Goal: Check status: Check status

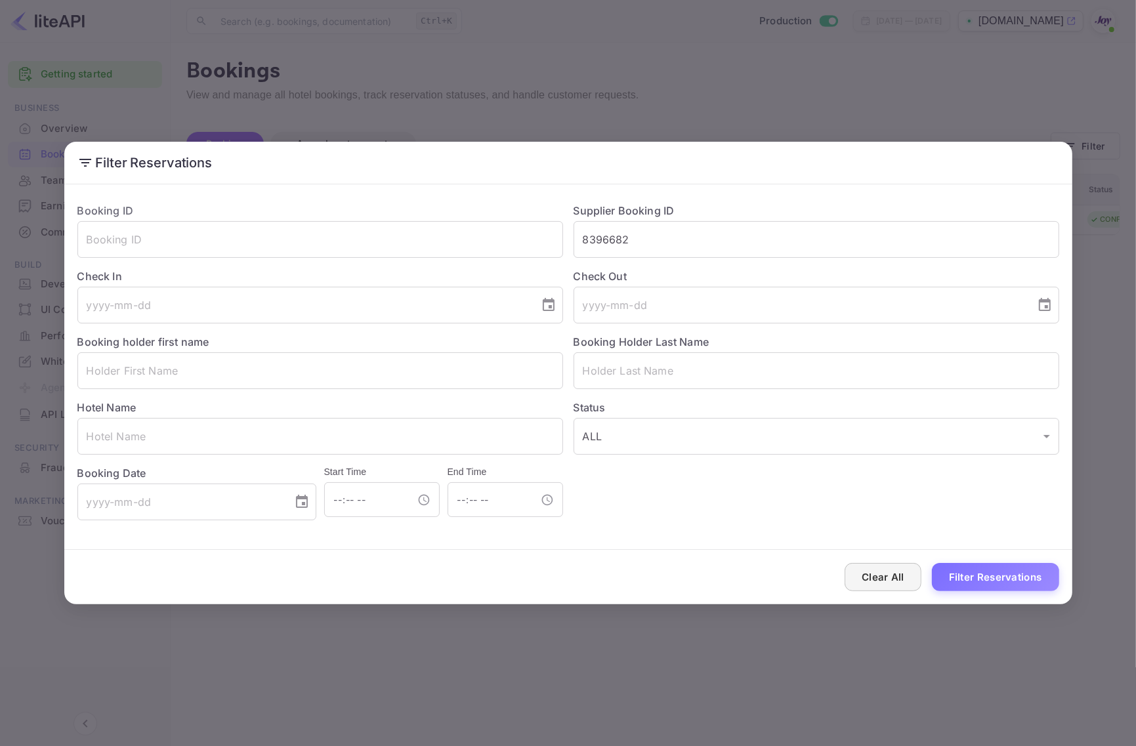
click at [891, 575] on button "Clear All" at bounding box center [883, 577] width 77 height 28
drag, startPoint x: 891, startPoint y: 575, endPoint x: 815, endPoint y: 388, distance: 201.7
click at [891, 572] on button "Clear All" at bounding box center [883, 577] width 77 height 28
click at [735, 230] on input "text" at bounding box center [817, 239] width 486 height 37
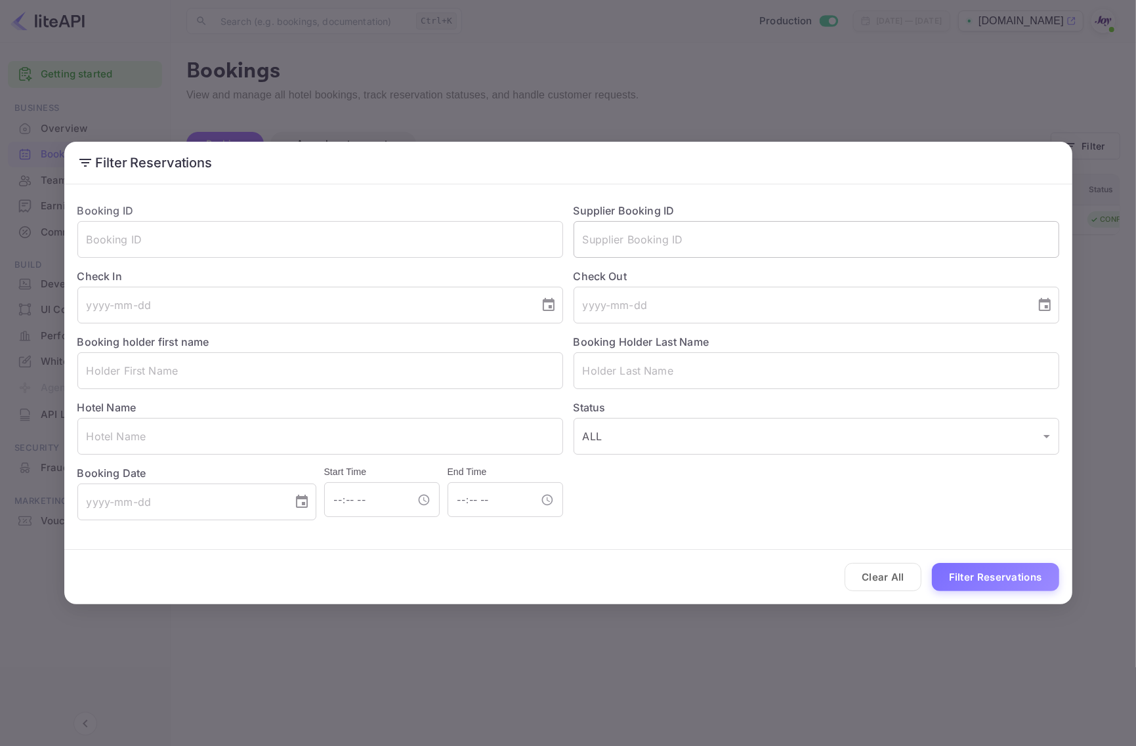
paste input "8748107"
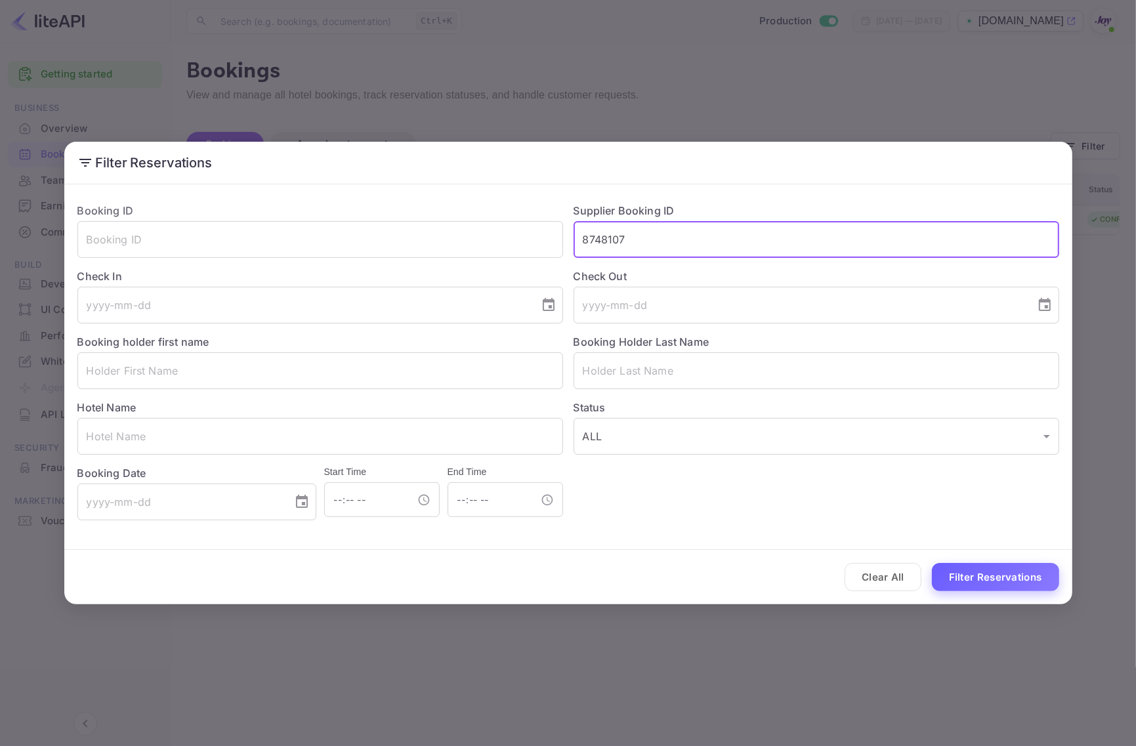
type input "8748107"
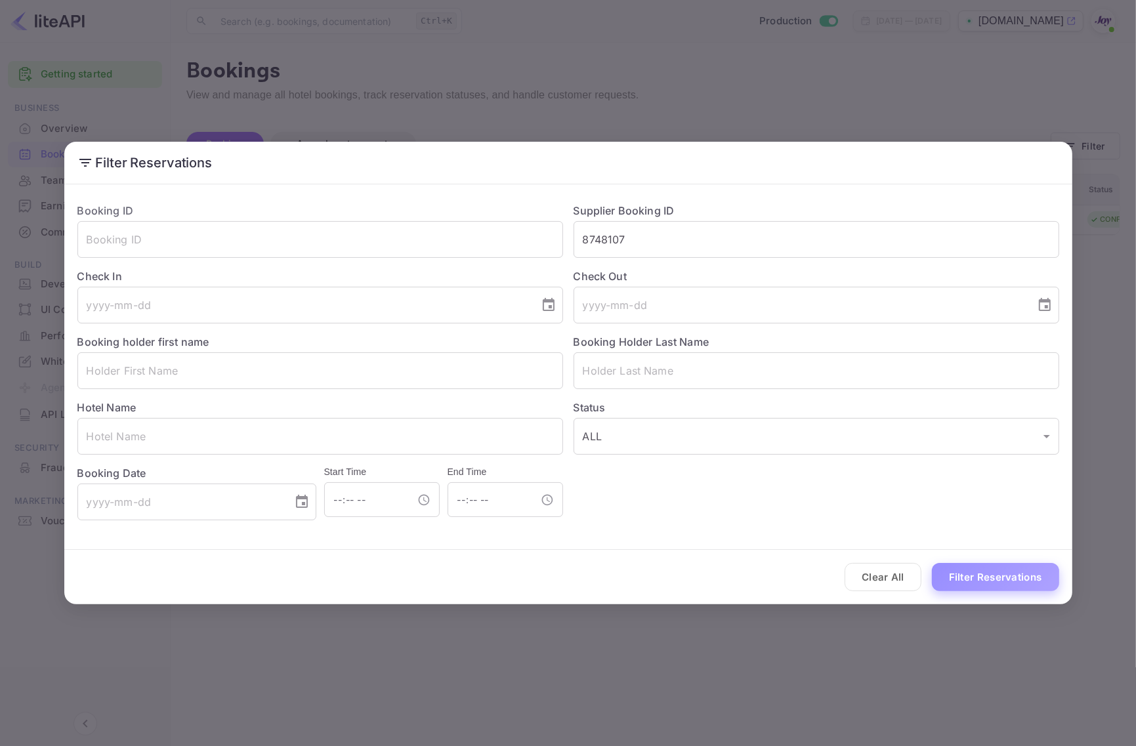
click at [973, 584] on button "Filter Reservations" at bounding box center [995, 577] width 127 height 28
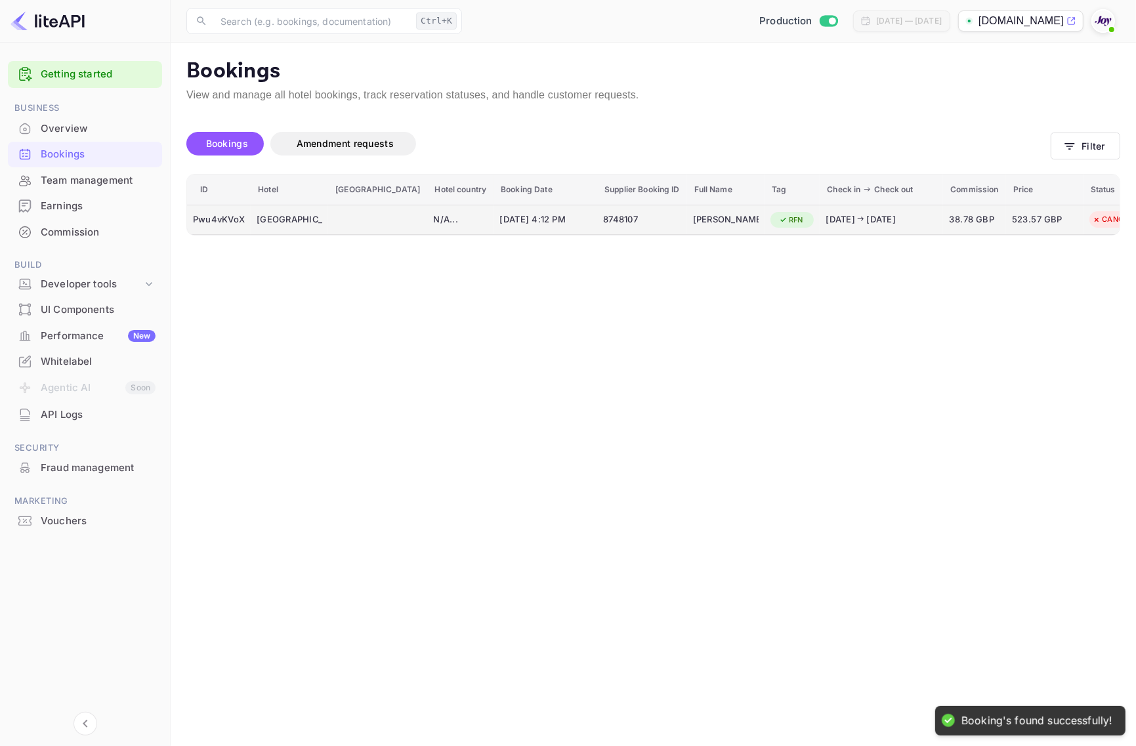
click at [222, 220] on div "Pwu4vKVoX" at bounding box center [219, 219] width 52 height 21
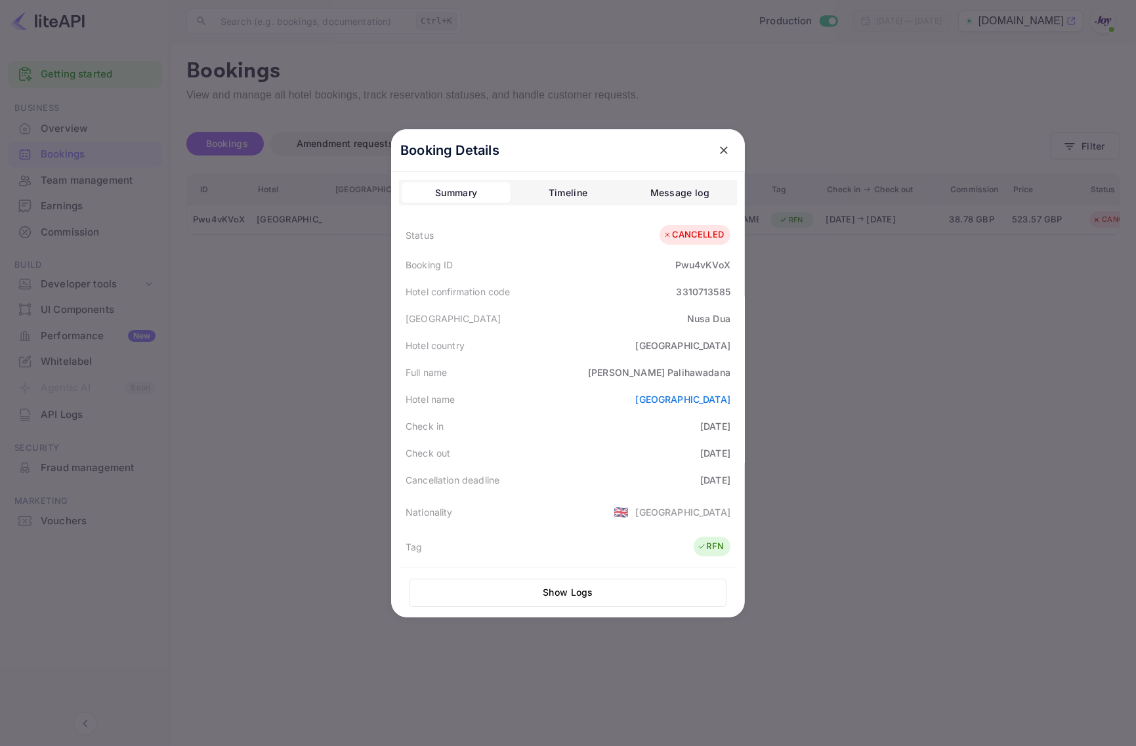
drag, startPoint x: 946, startPoint y: 460, endPoint x: 952, endPoint y: 445, distance: 16.2
click at [946, 458] on div at bounding box center [568, 373] width 1136 height 746
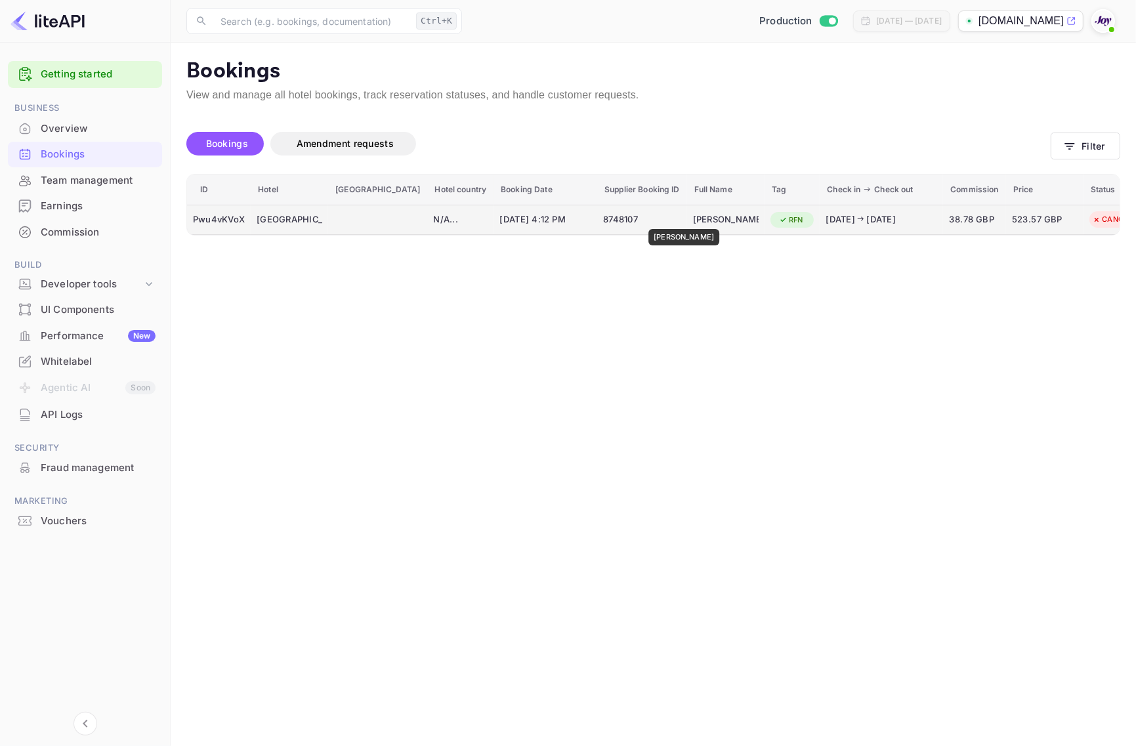
click at [696, 220] on div "[PERSON_NAME]" at bounding box center [726, 219] width 66 height 21
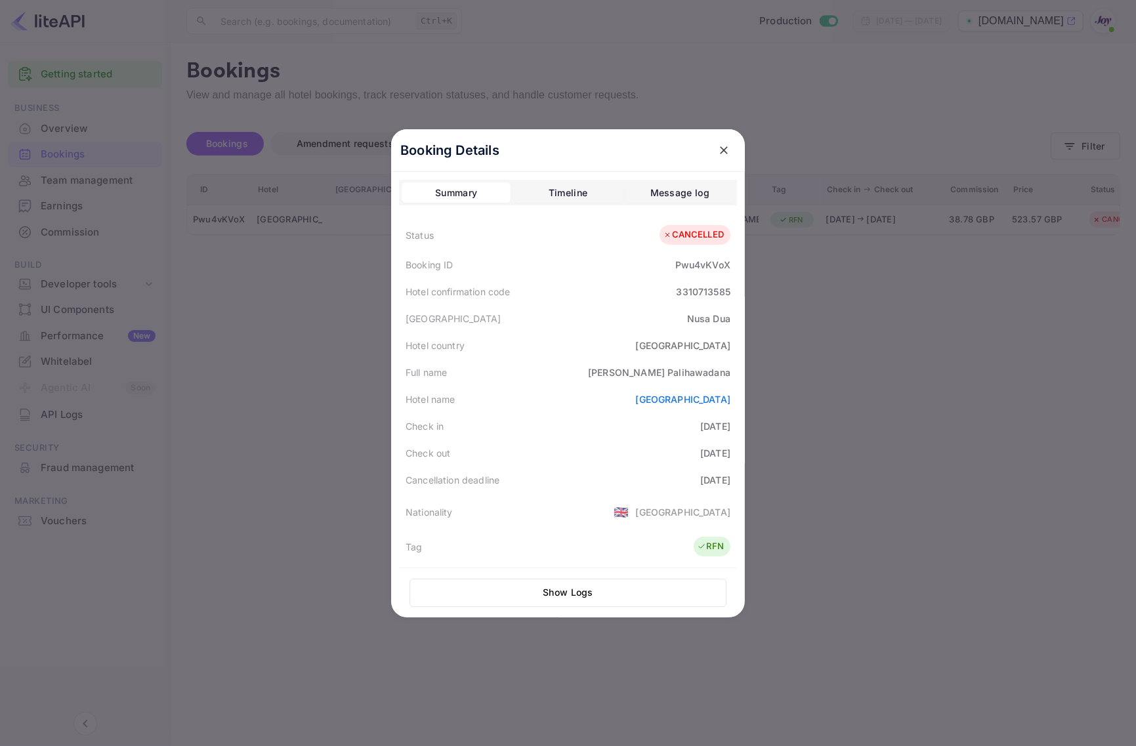
click at [691, 293] on div "3310713585" at bounding box center [704, 292] width 54 height 14
click at [694, 263] on div "Pwu4vKVoX" at bounding box center [702, 265] width 55 height 14
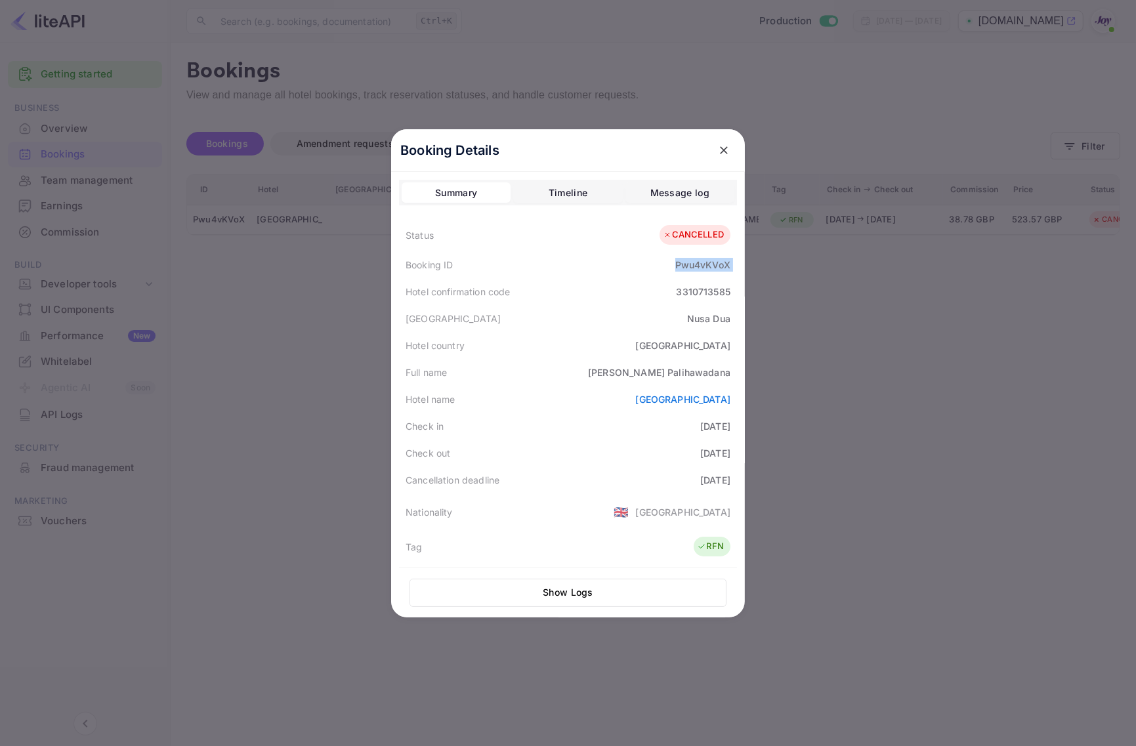
click at [694, 263] on div "Pwu4vKVoX" at bounding box center [702, 265] width 55 height 14
copy div "Pwu4vKVoX"
drag, startPoint x: 822, startPoint y: 323, endPoint x: 179, endPoint y: 38, distance: 703.5
click at [822, 323] on div at bounding box center [568, 373] width 1136 height 746
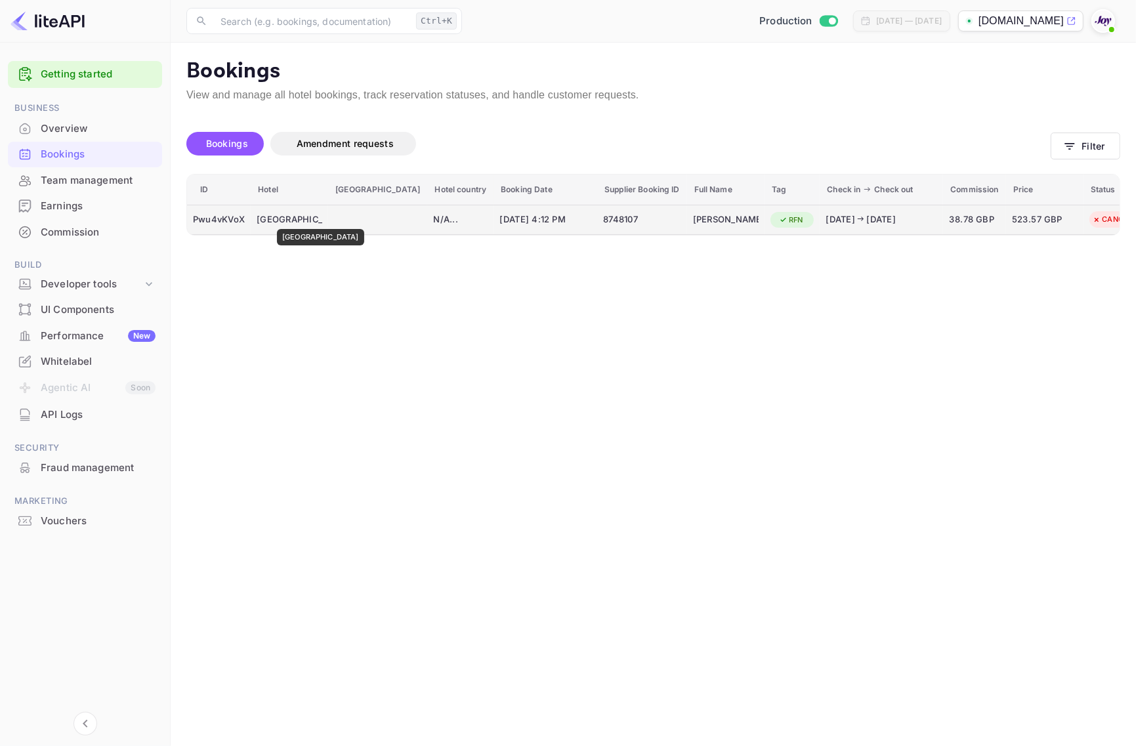
click at [312, 220] on div "[GEOGRAPHIC_DATA]" at bounding box center [290, 219] width 66 height 21
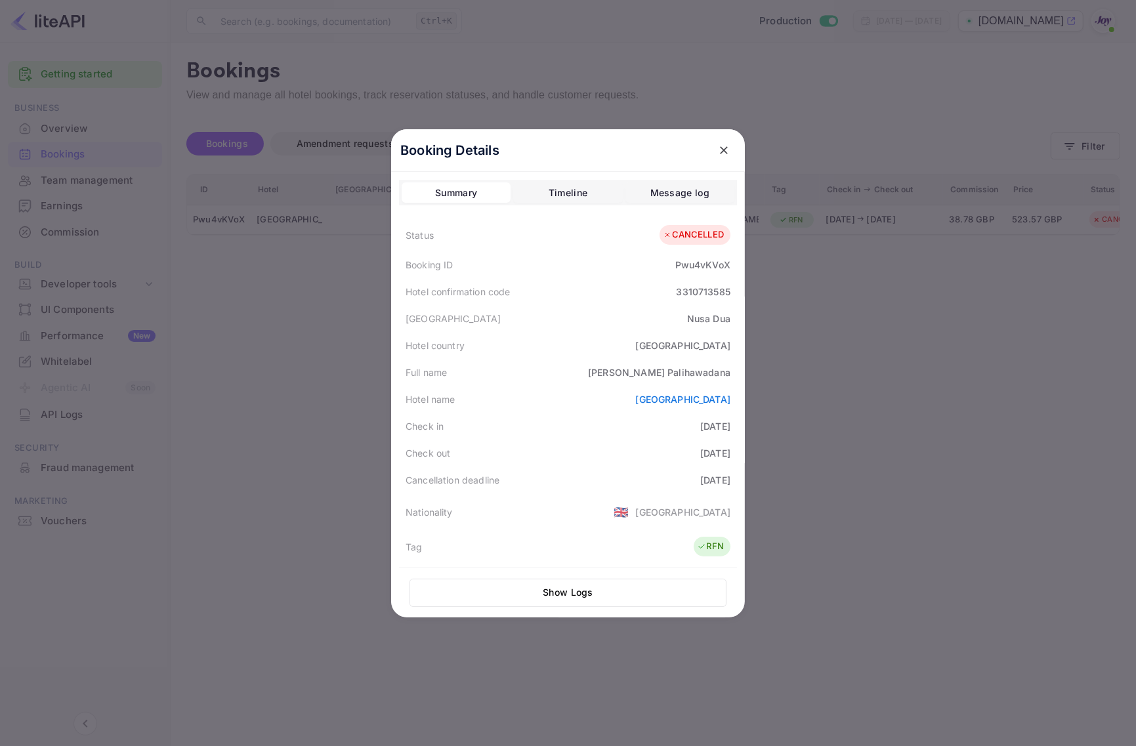
click at [714, 320] on div "Nusa Dua" at bounding box center [708, 319] width 43 height 14
copy div "Dua"
click at [700, 287] on div "3310713585" at bounding box center [704, 292] width 54 height 14
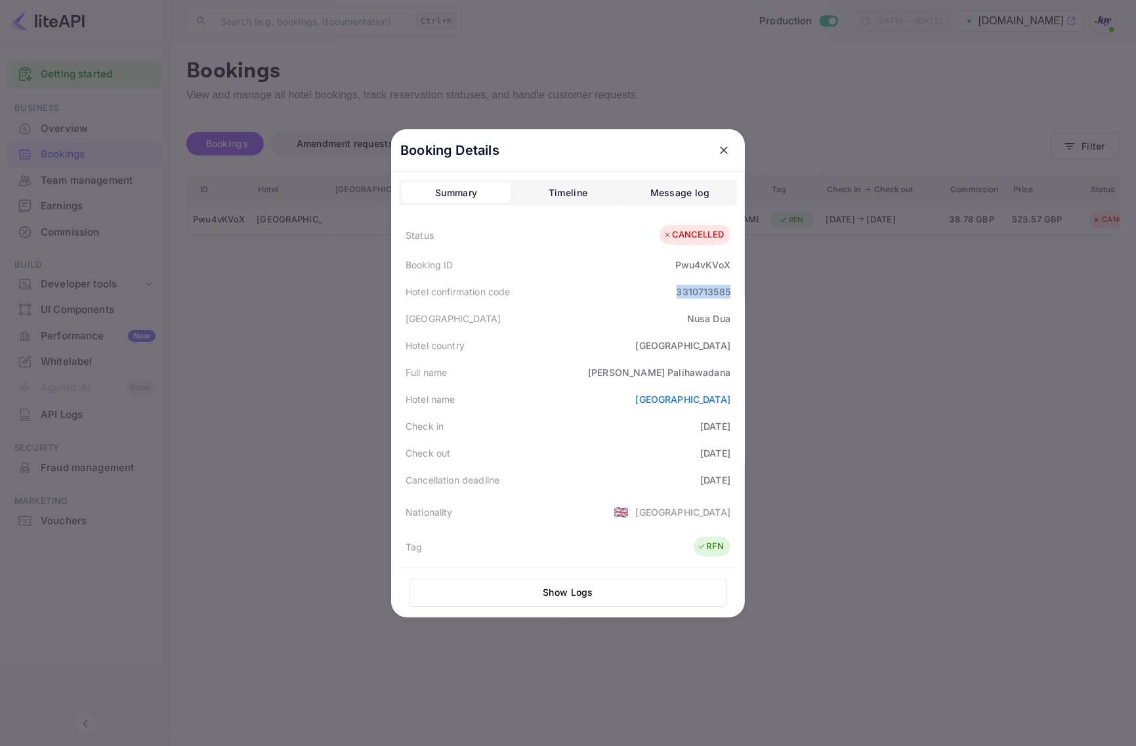
copy div "3310713585"
click at [998, 524] on div at bounding box center [568, 373] width 1136 height 746
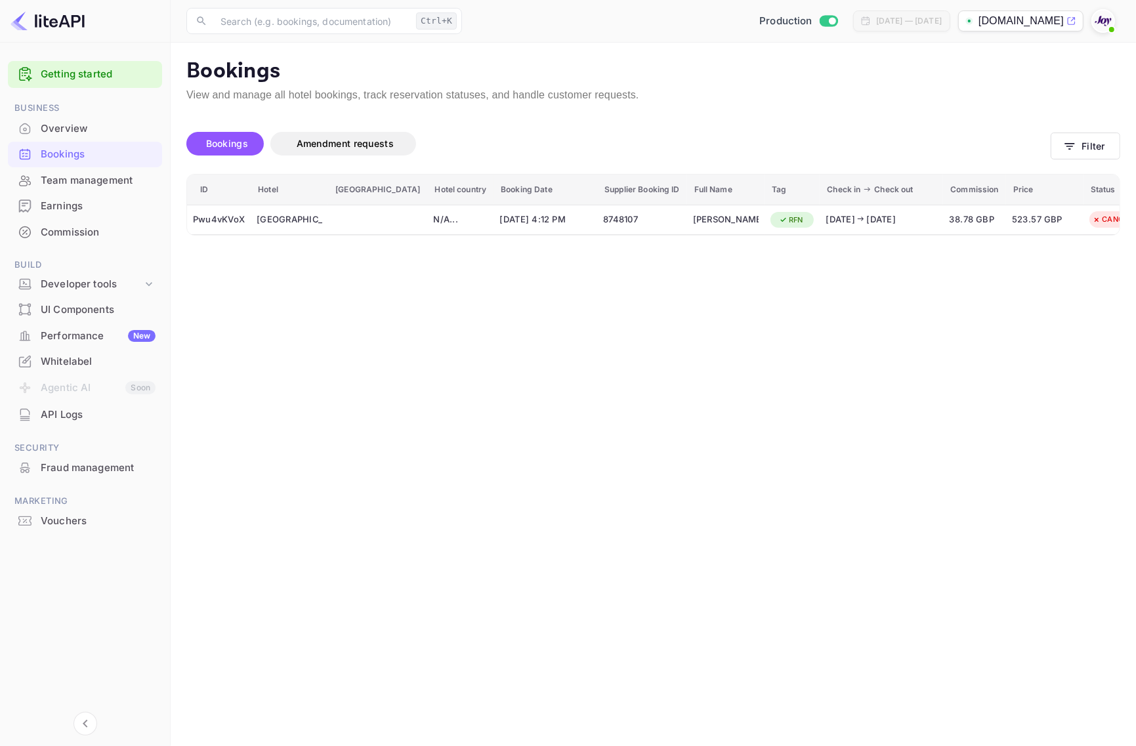
click at [93, 148] on div "Bookings" at bounding box center [98, 154] width 115 height 15
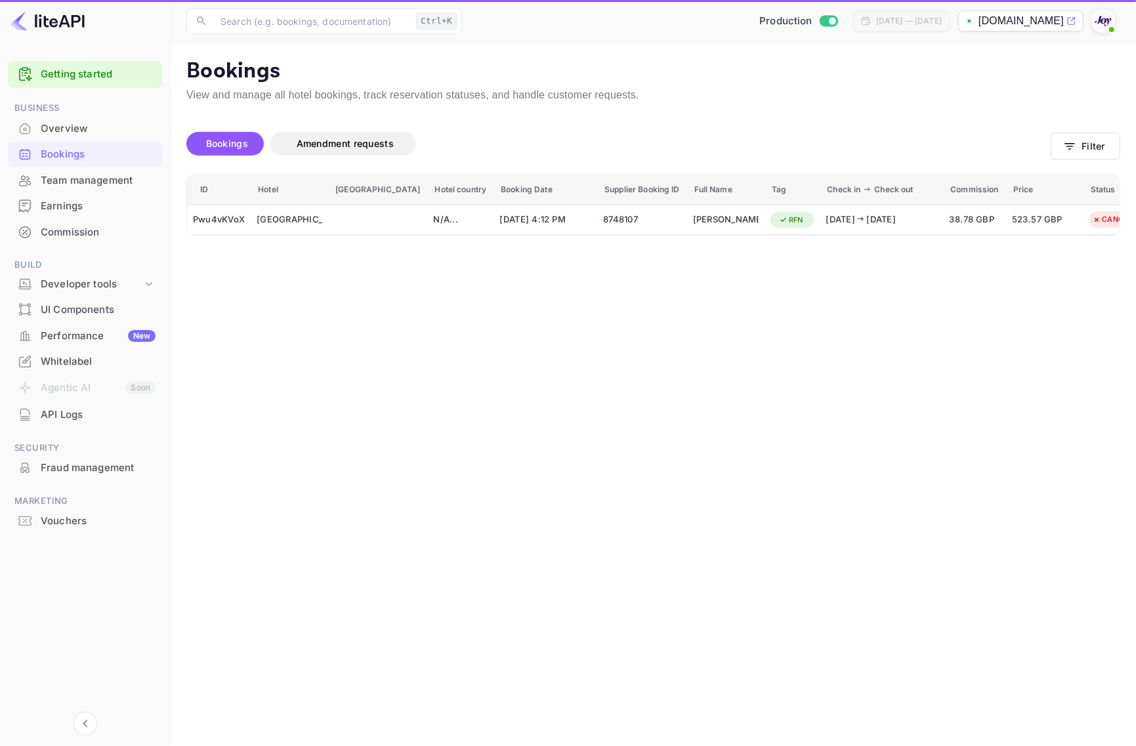
click at [102, 133] on div "Overview" at bounding box center [98, 128] width 115 height 15
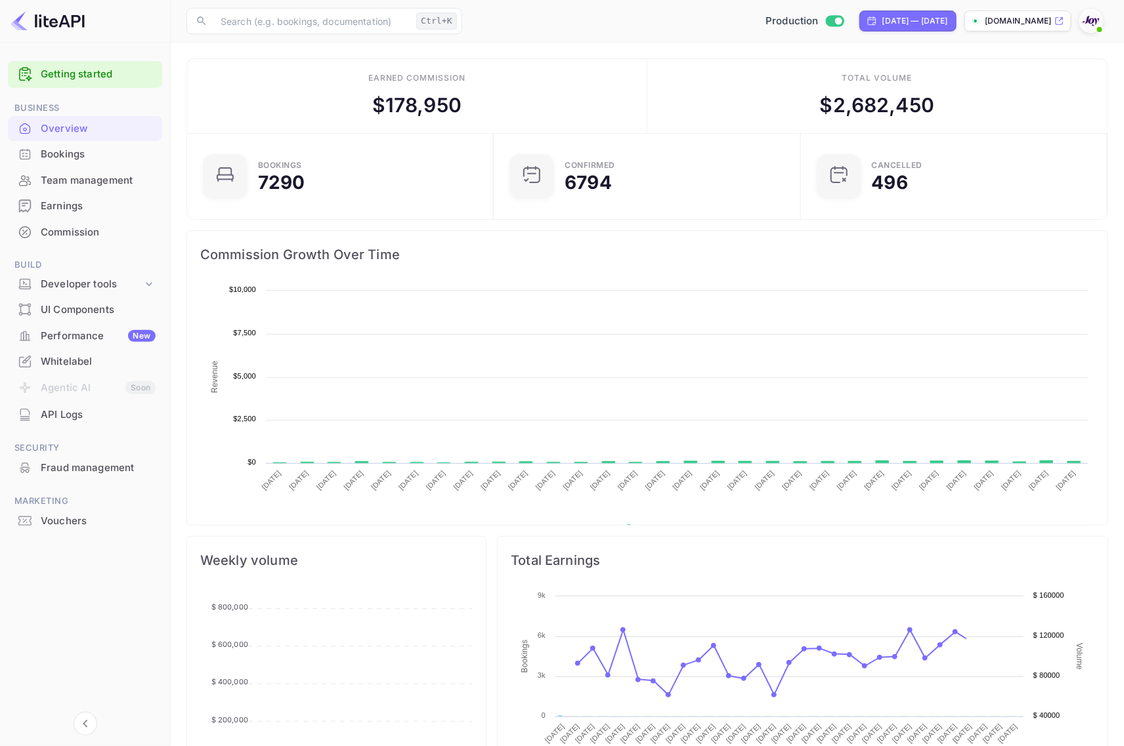
scroll to position [13, 13]
